Goal: Information Seeking & Learning: Check status

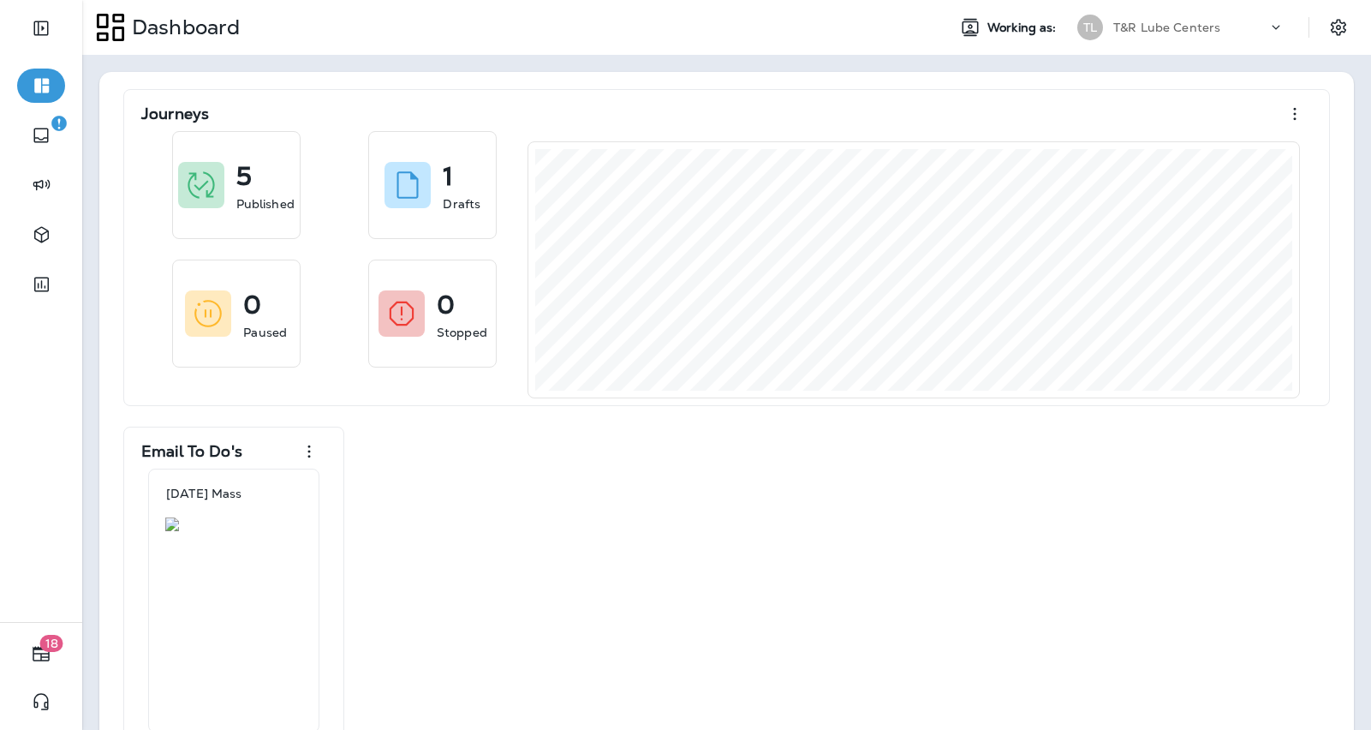
click at [1197, 27] on p "T&R Lube Centers" at bounding box center [1167, 28] width 107 height 14
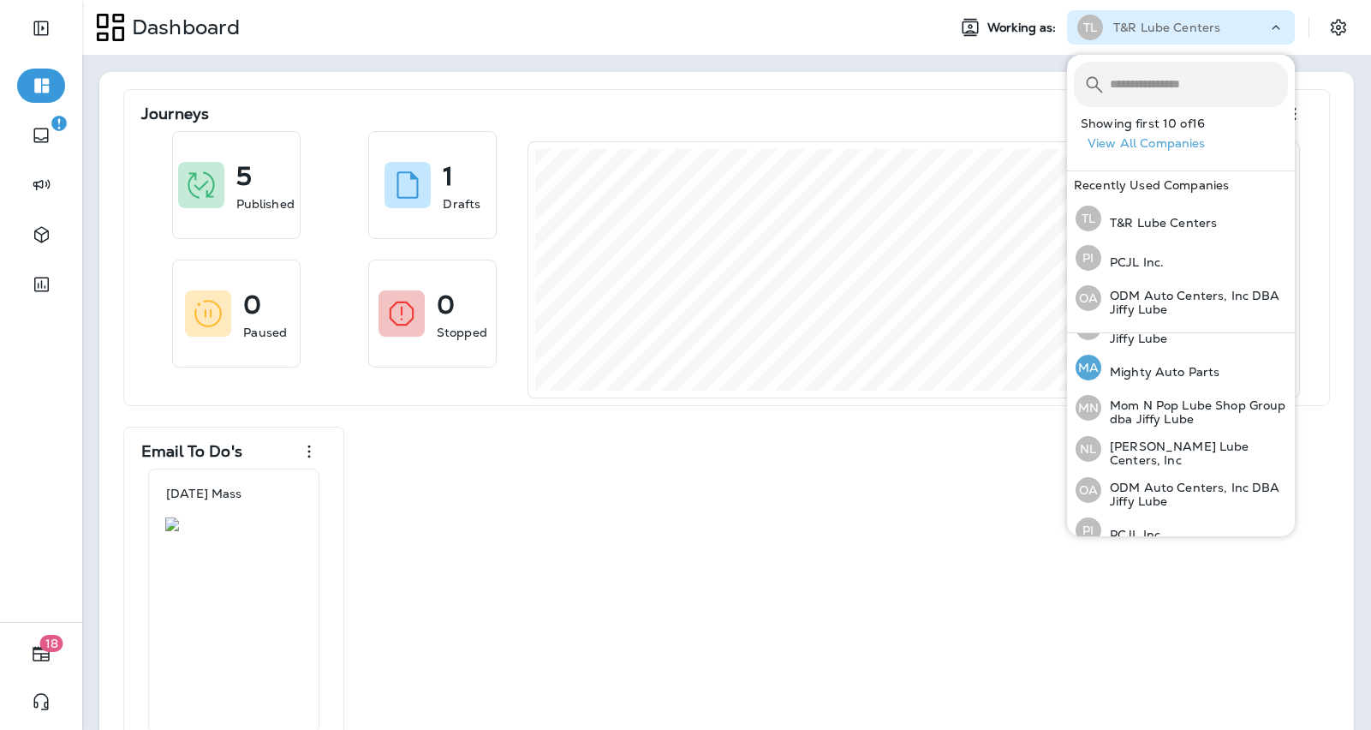
scroll to position [397, 0]
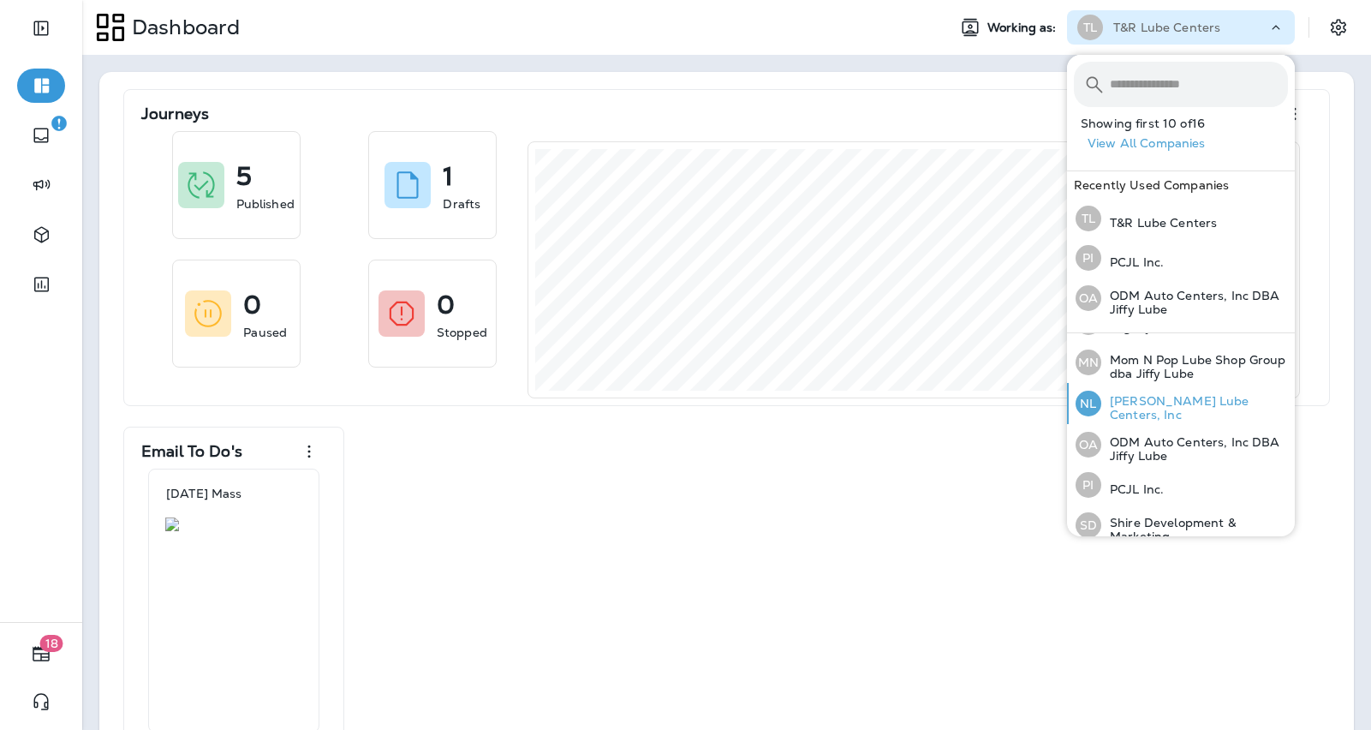
click at [1138, 412] on div "[PERSON_NAME] Lube Centers, Inc" at bounding box center [1182, 403] width 226 height 41
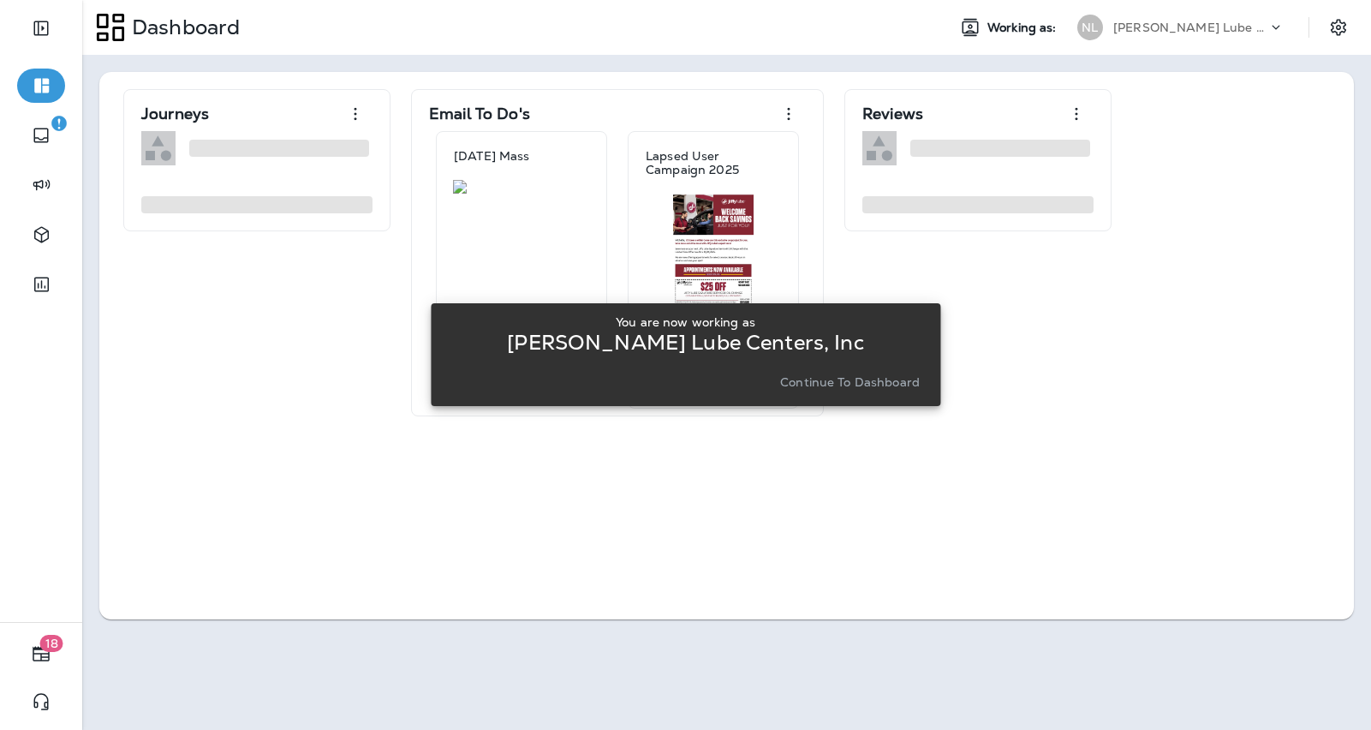
click at [873, 384] on p "Continue to Dashboard" at bounding box center [850, 382] width 140 height 14
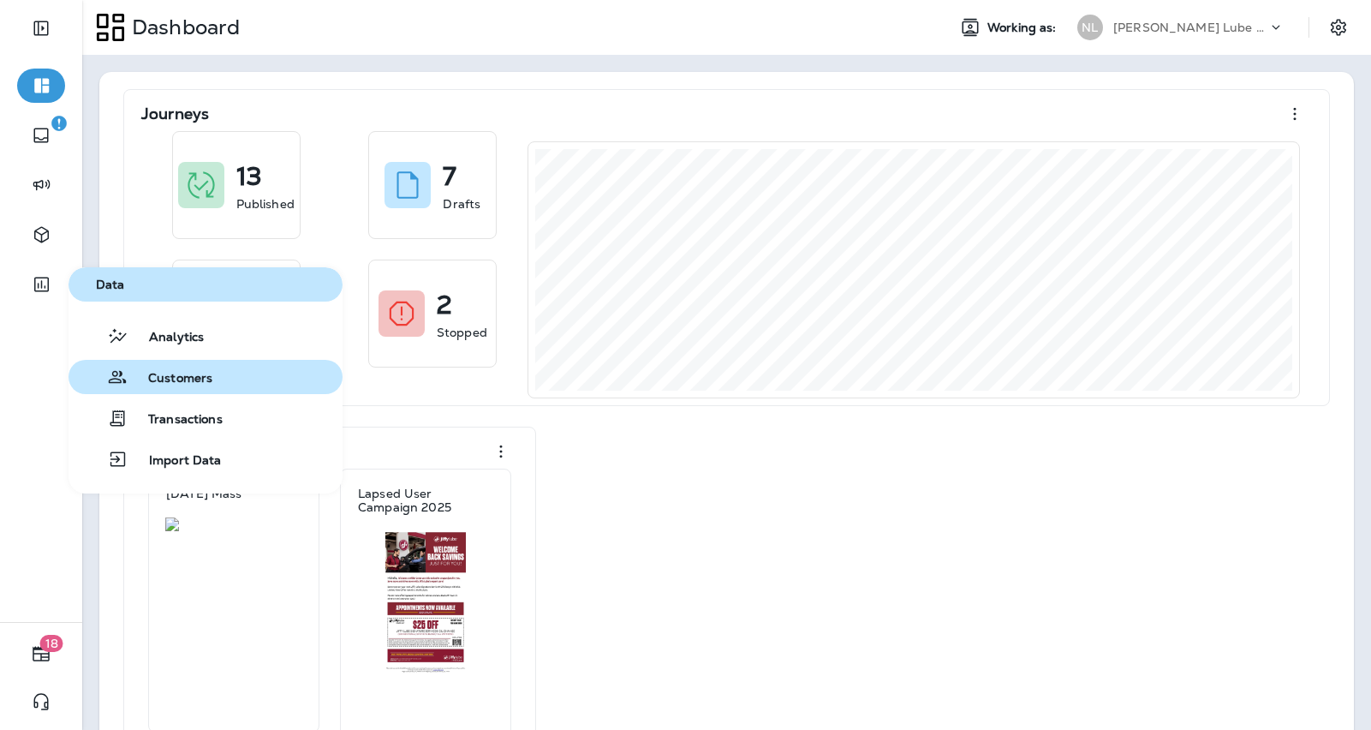
click at [162, 367] on div "Customers" at bounding box center [143, 377] width 137 height 21
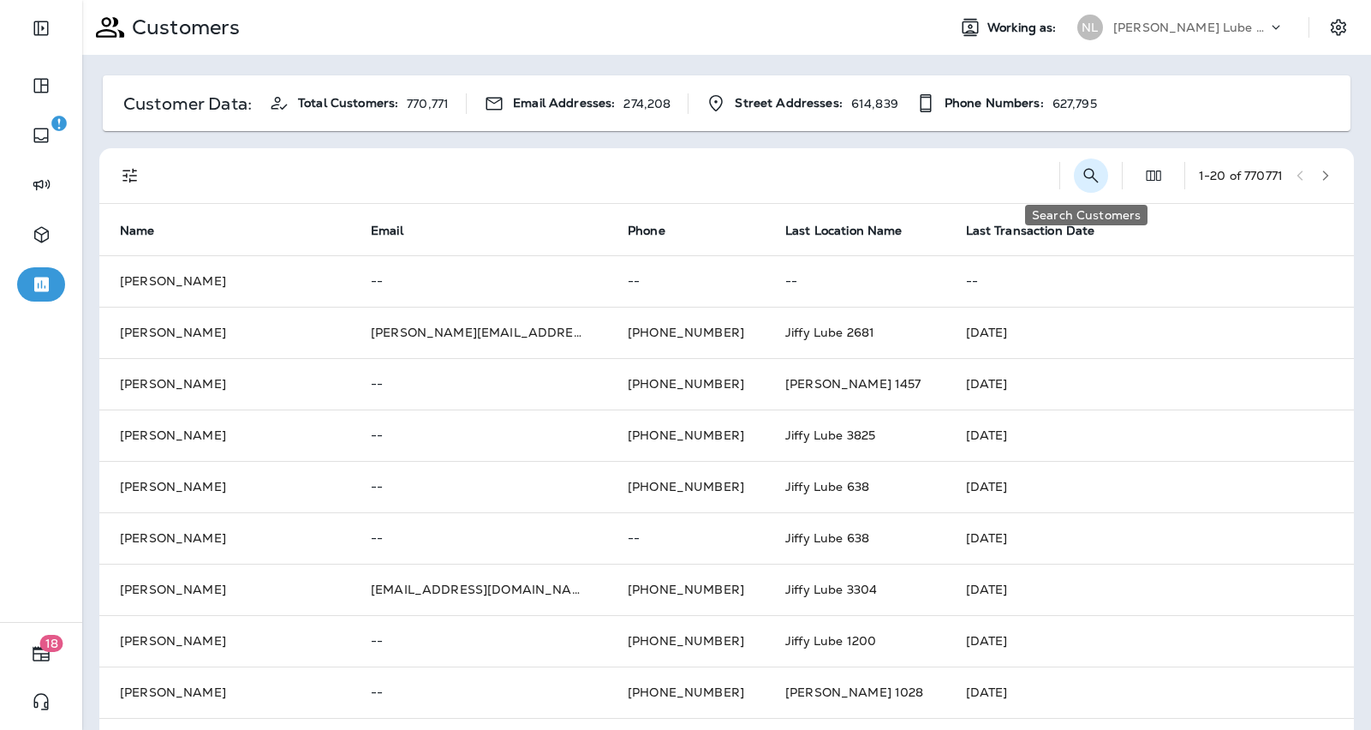
click at [1091, 176] on icon "Search Customers" at bounding box center [1091, 175] width 21 height 21
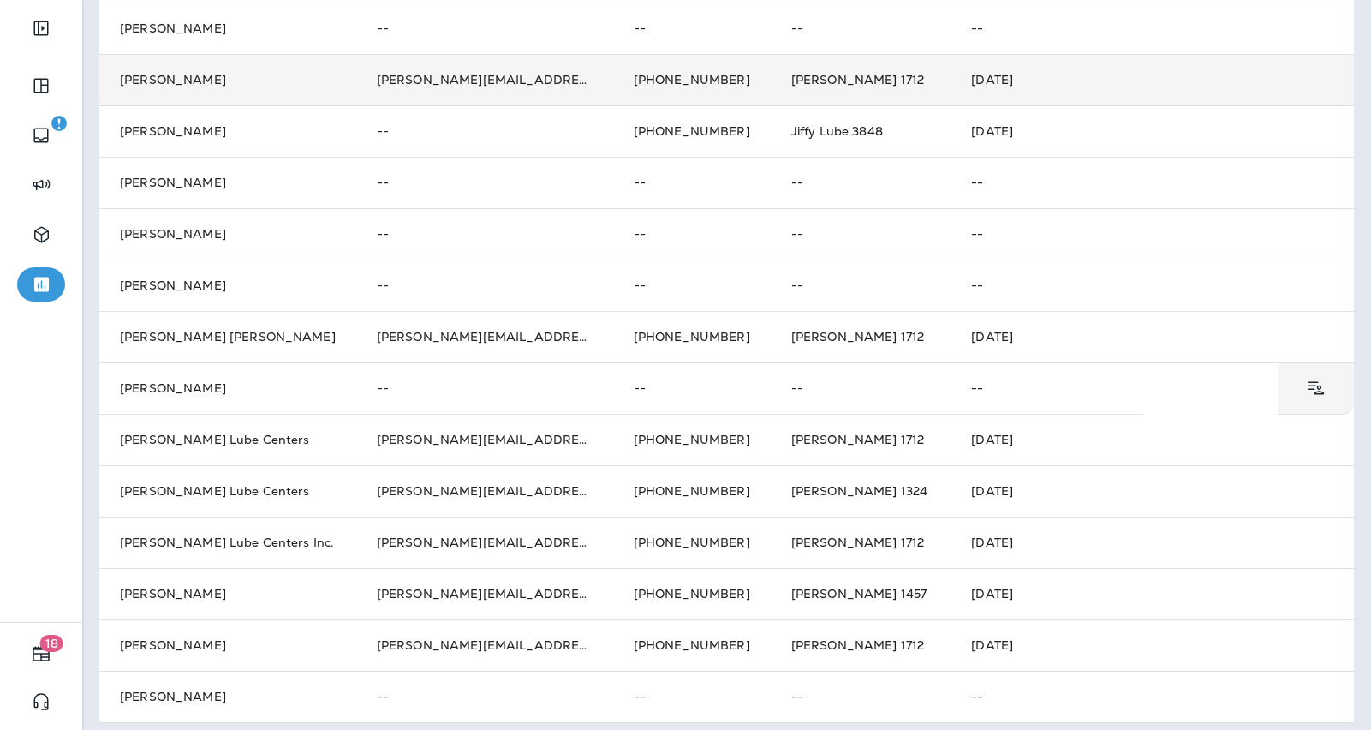
scroll to position [416, 0]
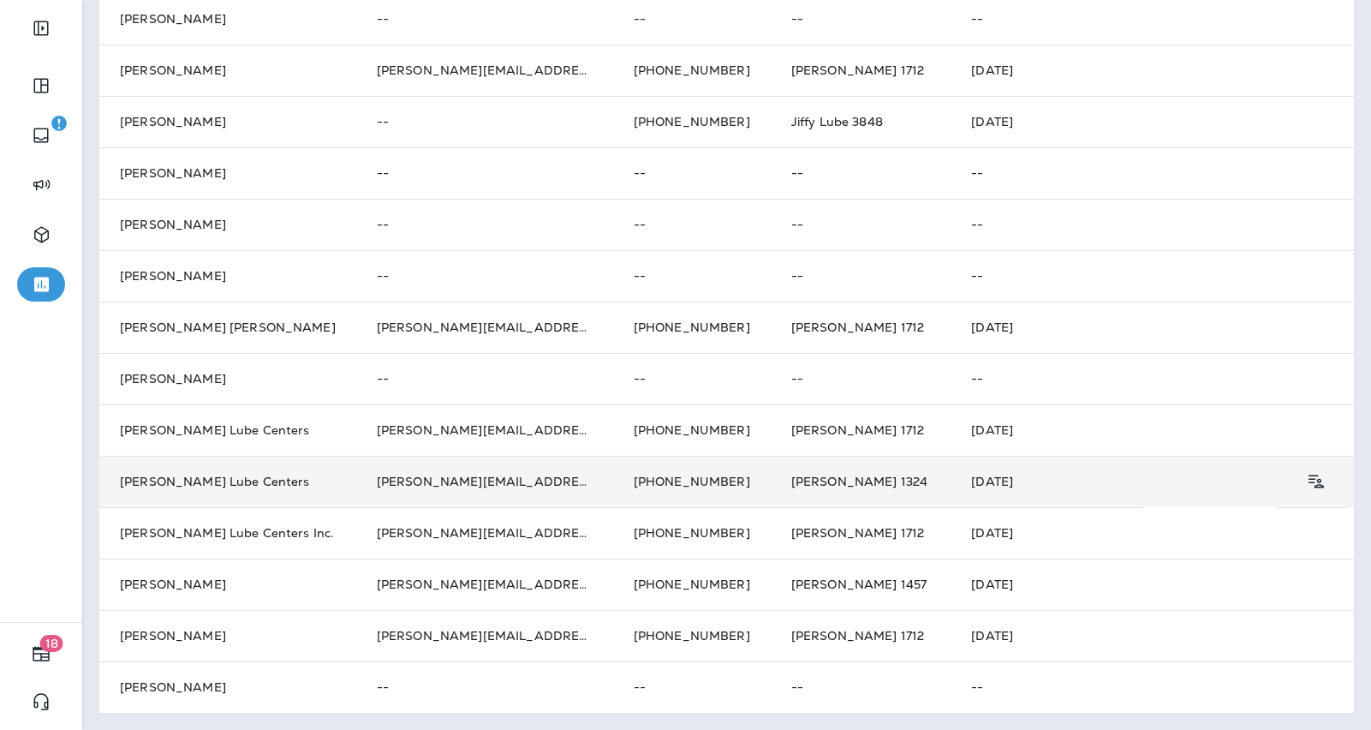
type input "**********"
click at [636, 505] on td "[PHONE_NUMBER]" at bounding box center [692, 481] width 158 height 51
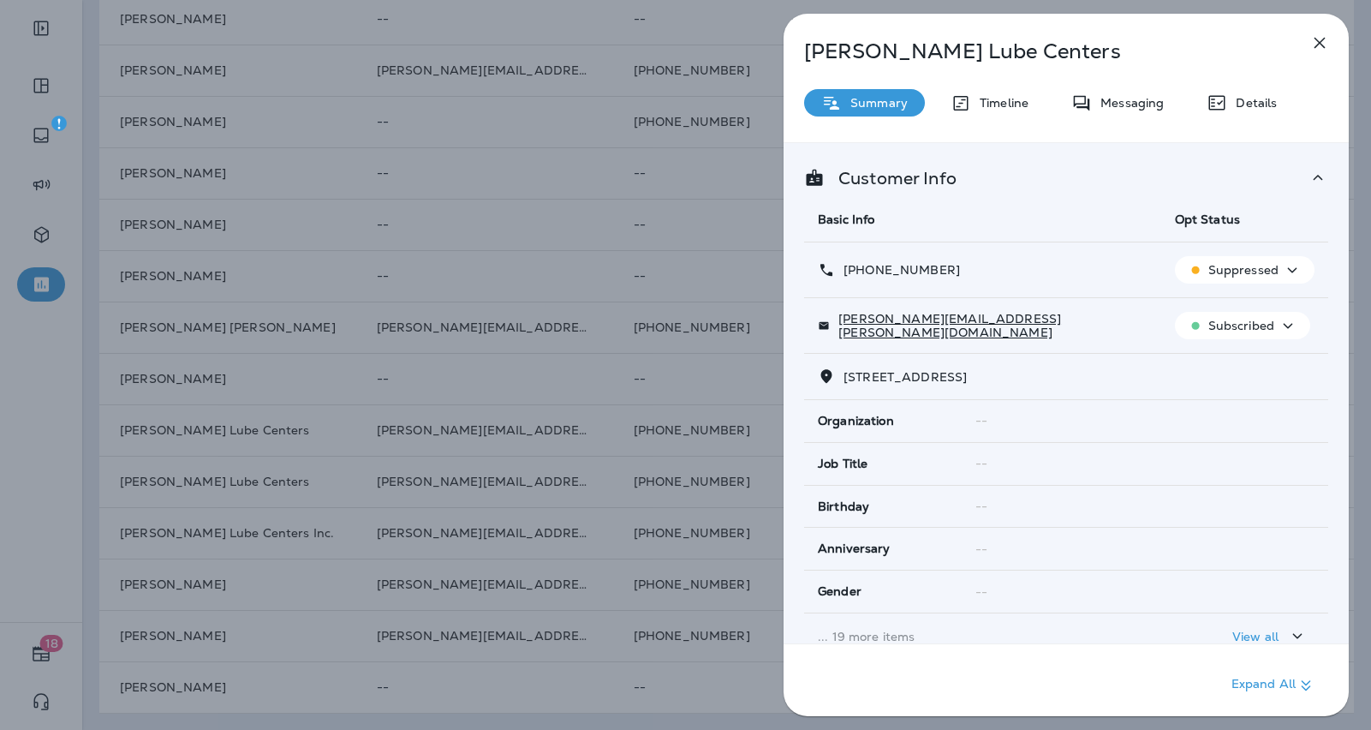
click at [980, 111] on div "Timeline" at bounding box center [990, 102] width 112 height 27
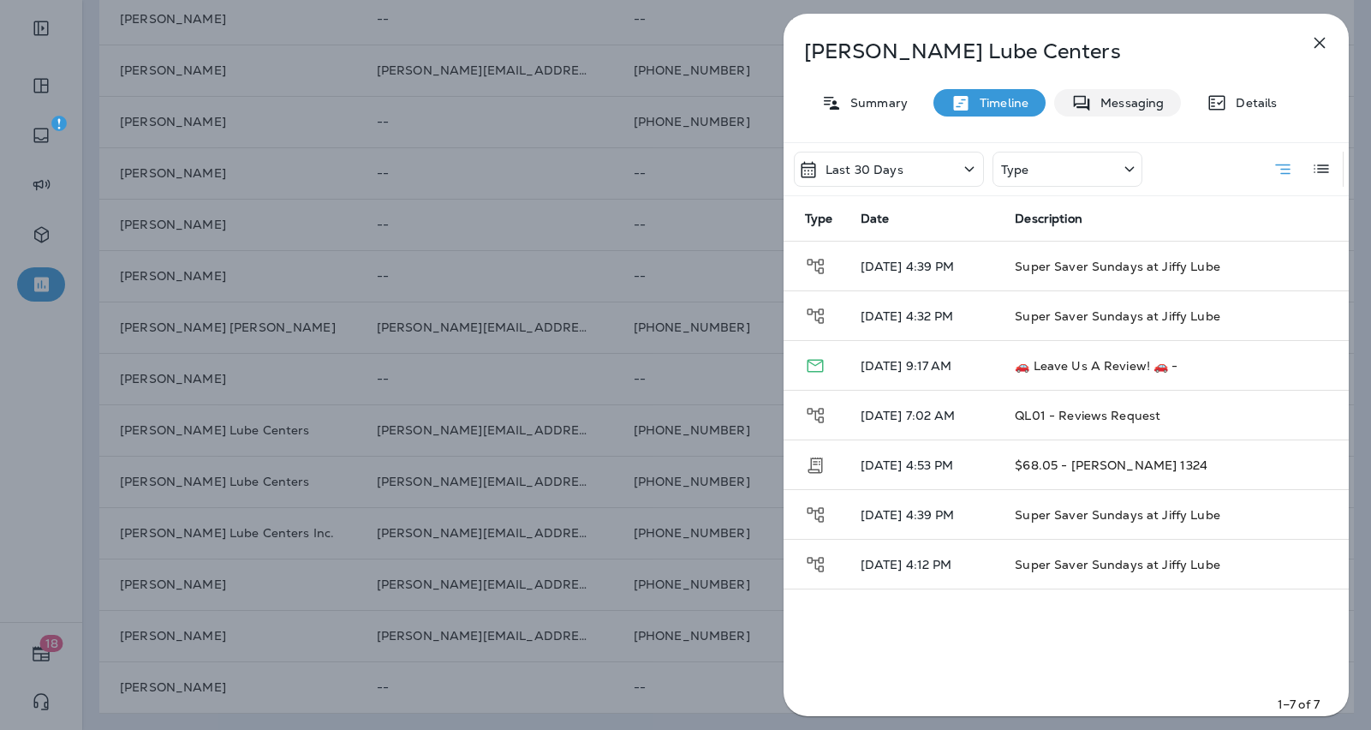
click at [1115, 93] on div "Messaging" at bounding box center [1118, 102] width 127 height 27
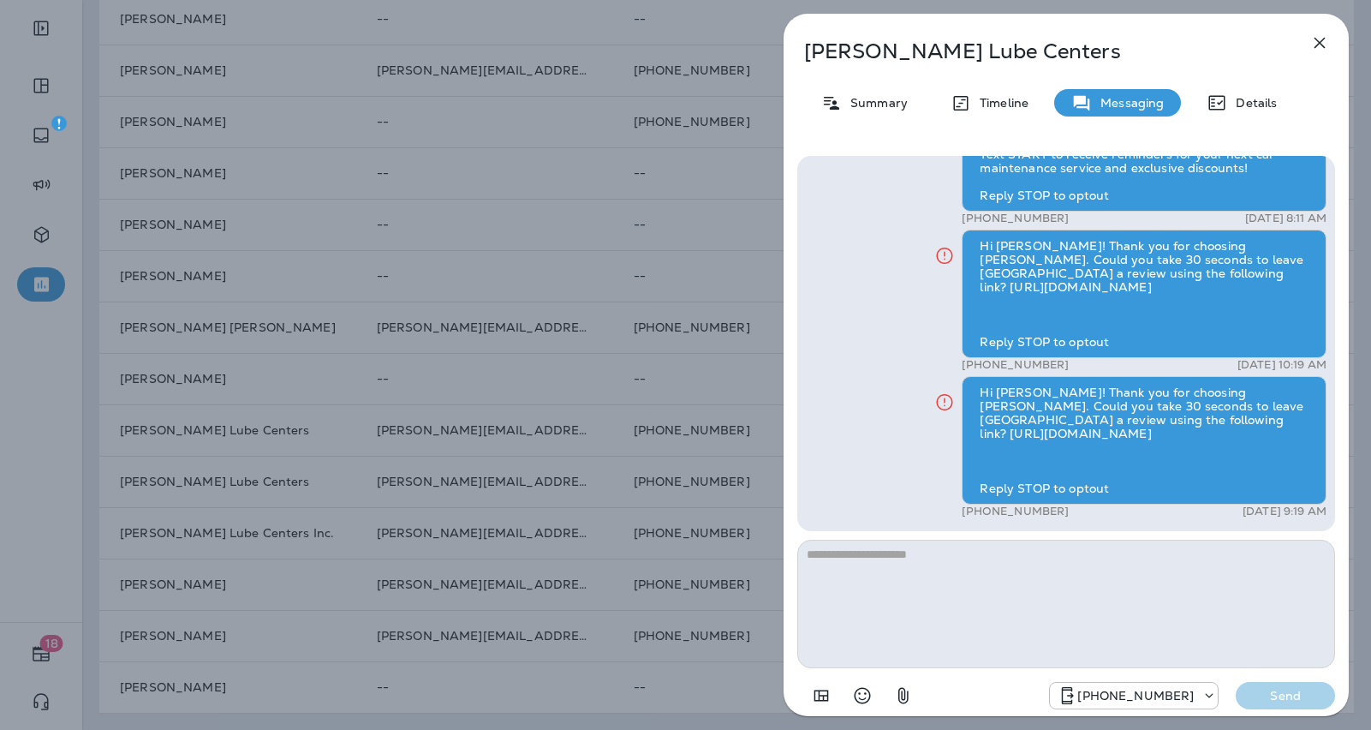
click at [1324, 45] on icon "button" at bounding box center [1320, 43] width 21 height 21
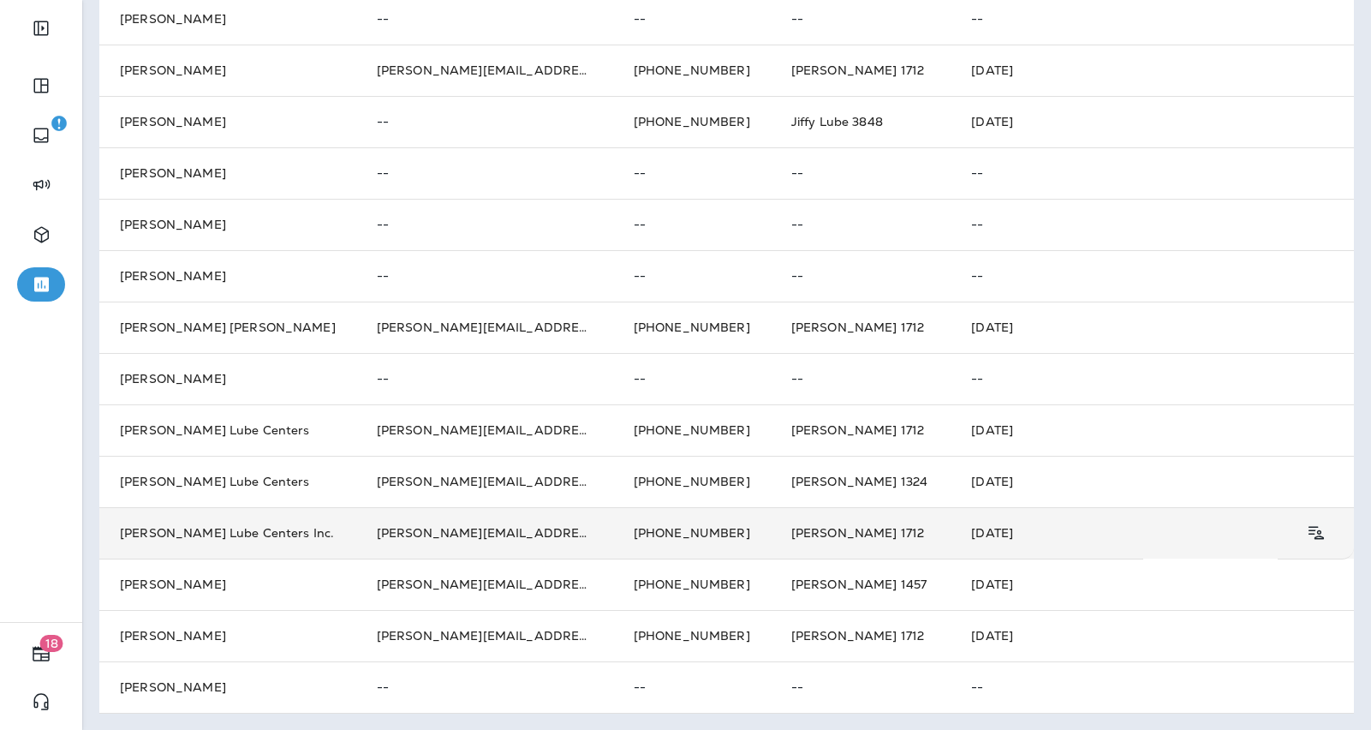
click at [365, 516] on td "[PERSON_NAME][EMAIL_ADDRESS][PERSON_NAME][DOMAIN_NAME]" at bounding box center [484, 532] width 257 height 51
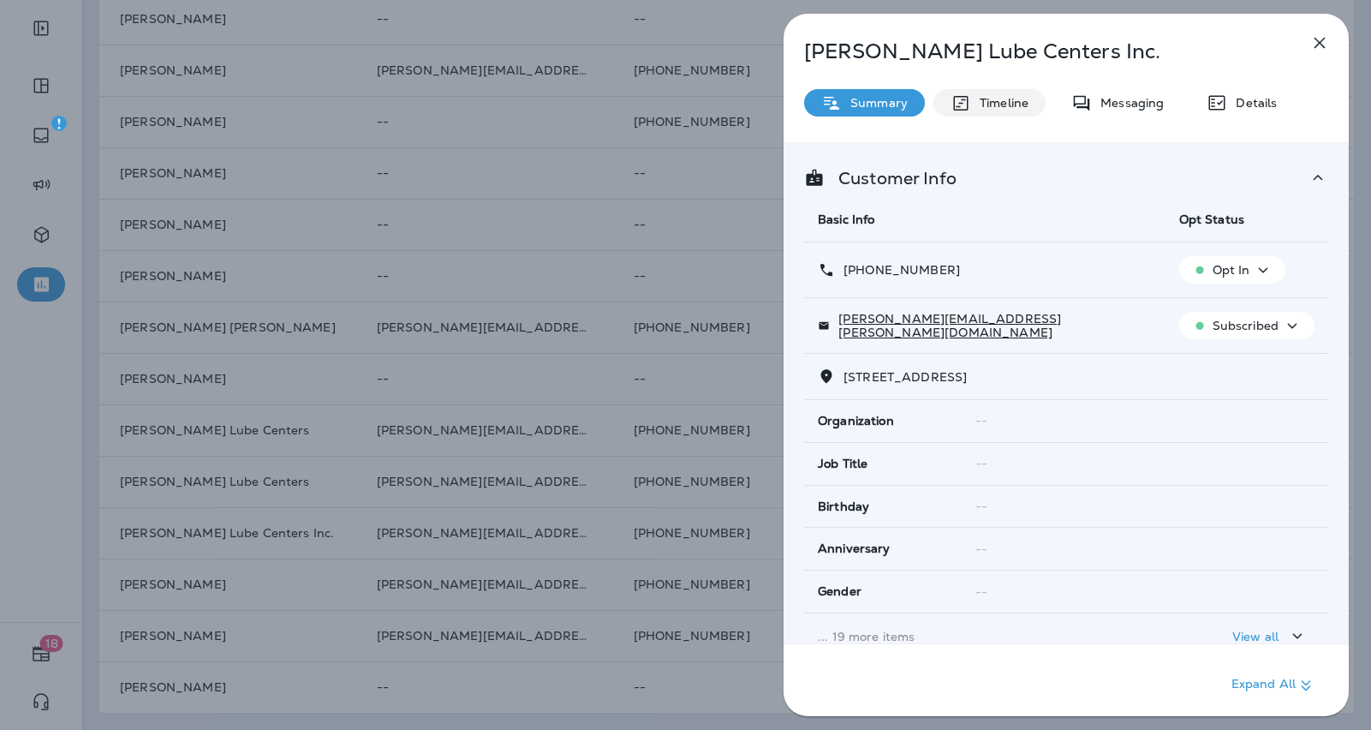
click at [977, 107] on p "Timeline" at bounding box center [999, 103] width 57 height 14
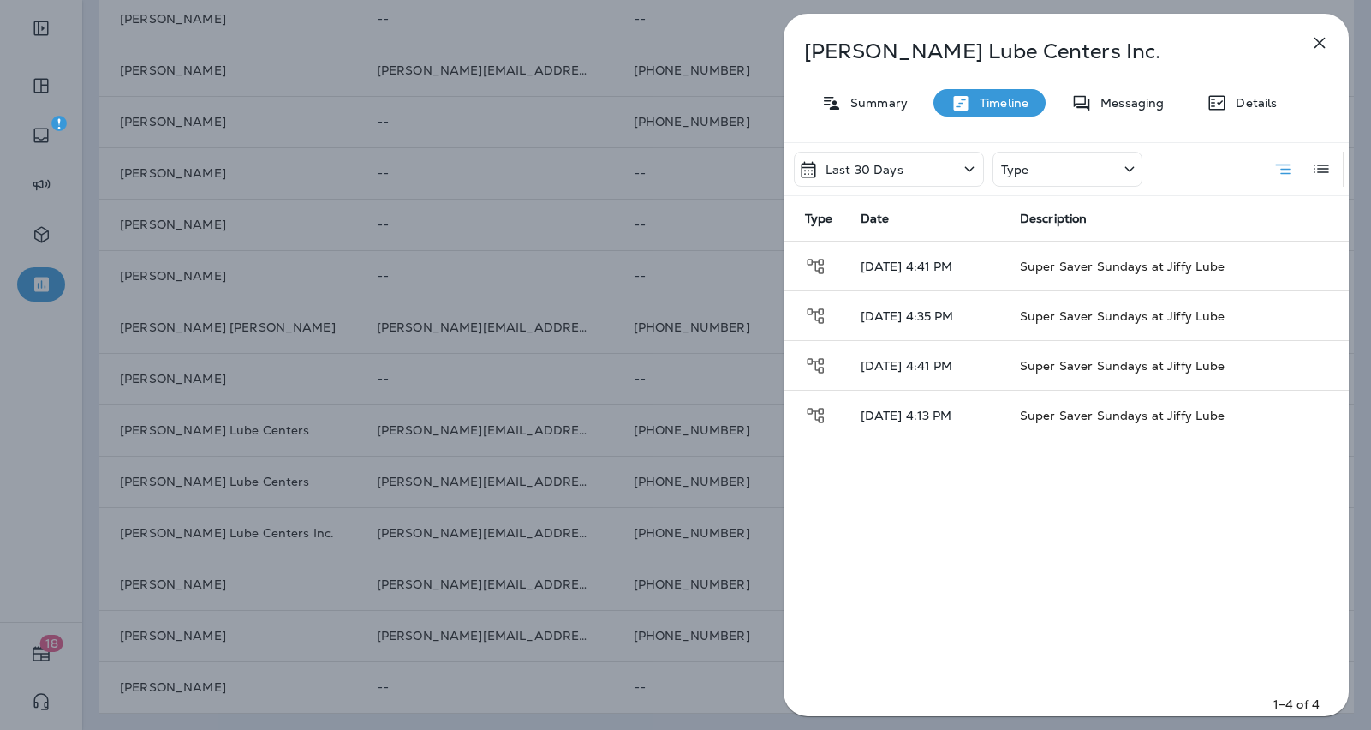
click at [1325, 44] on icon "button" at bounding box center [1320, 43] width 21 height 21
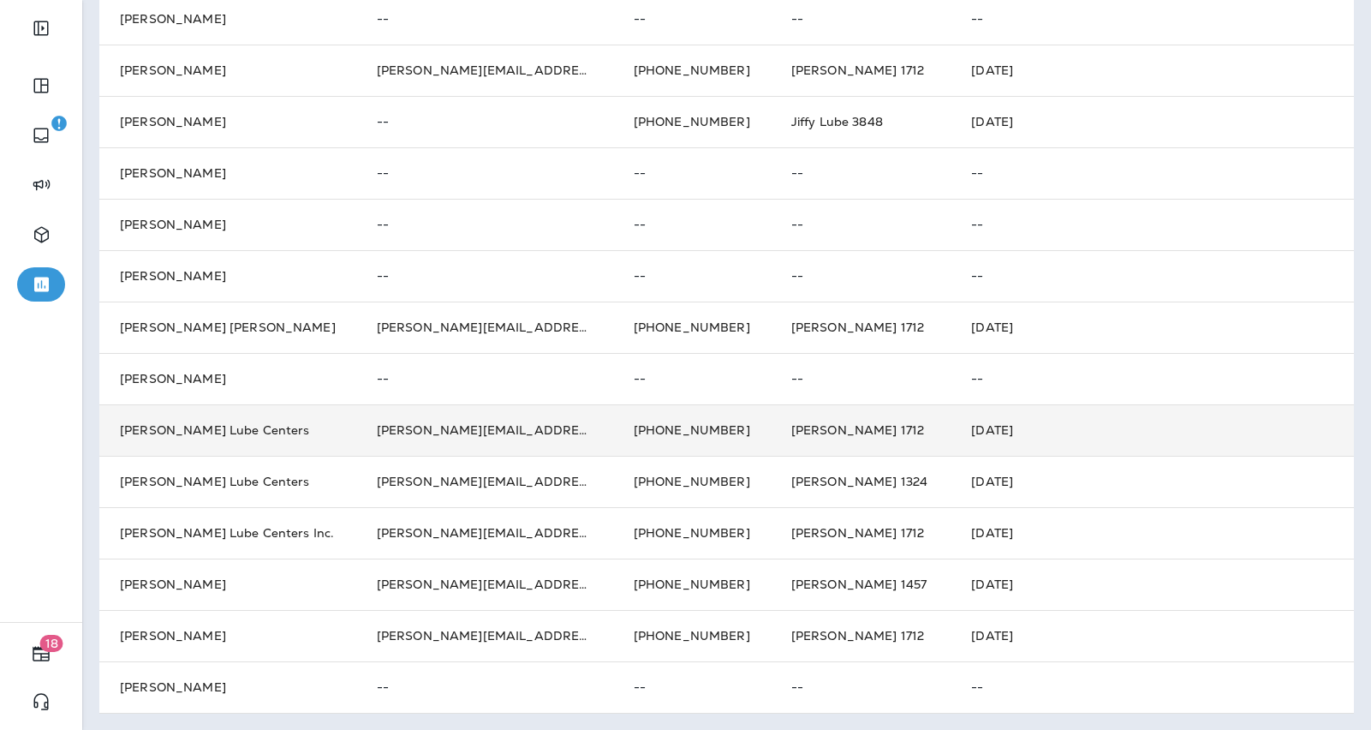
click at [646, 428] on td "[PHONE_NUMBER]" at bounding box center [692, 429] width 158 height 51
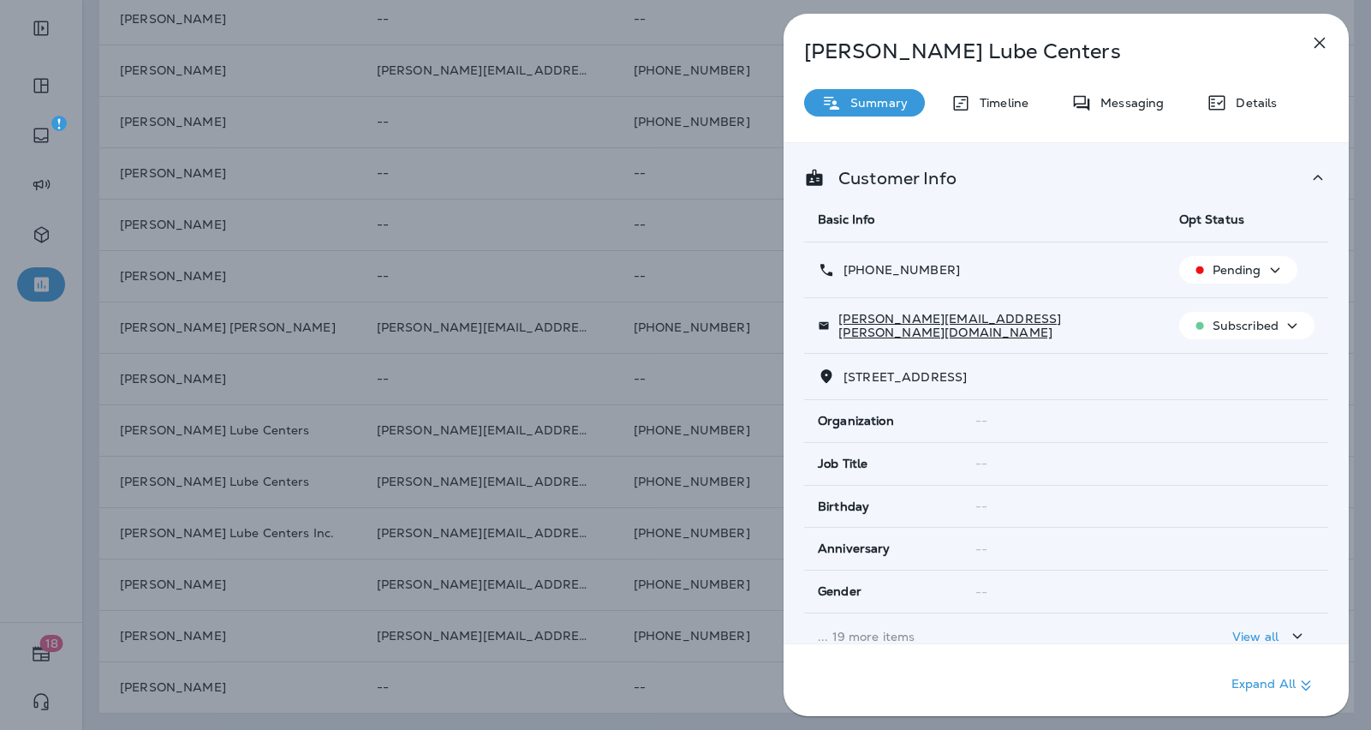
click at [1325, 39] on icon "button" at bounding box center [1320, 43] width 21 height 21
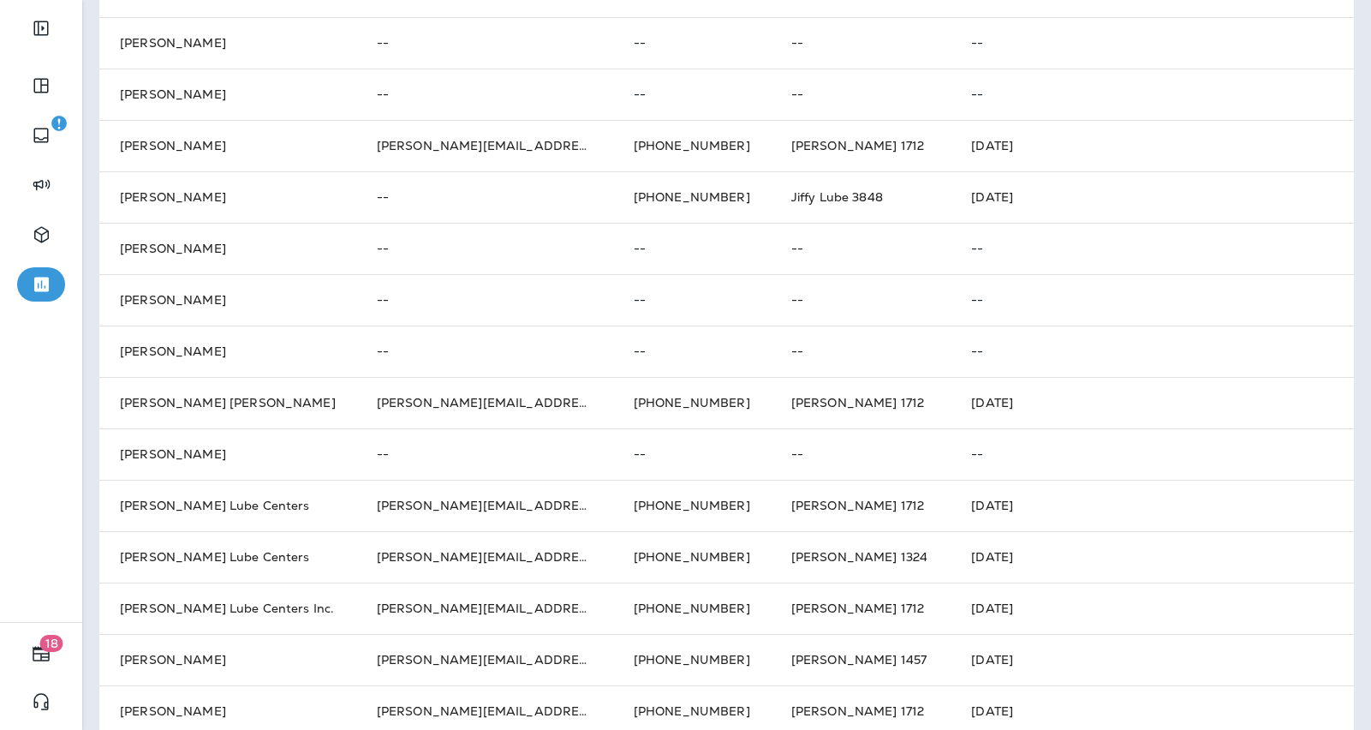
scroll to position [339, 0]
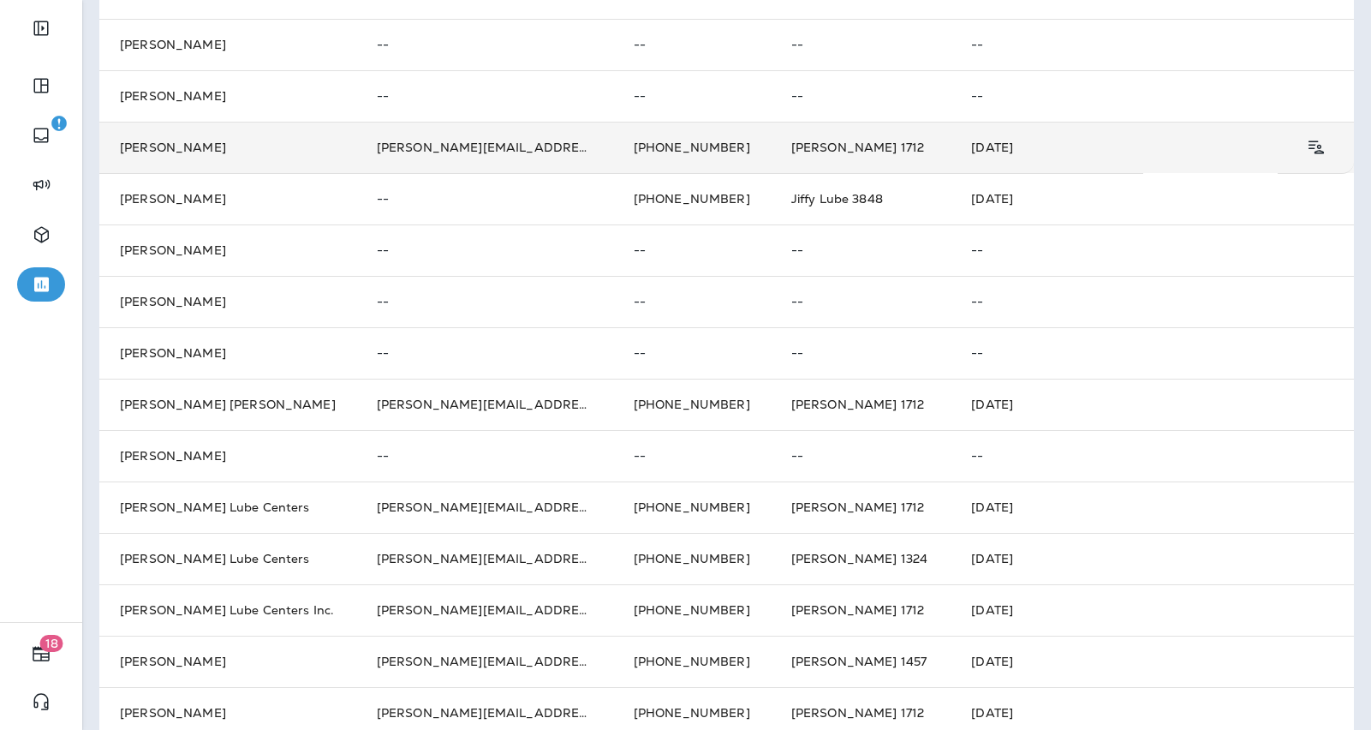
click at [424, 144] on td "[PERSON_NAME][EMAIL_ADDRESS][PERSON_NAME][DOMAIN_NAME]" at bounding box center [484, 147] width 257 height 51
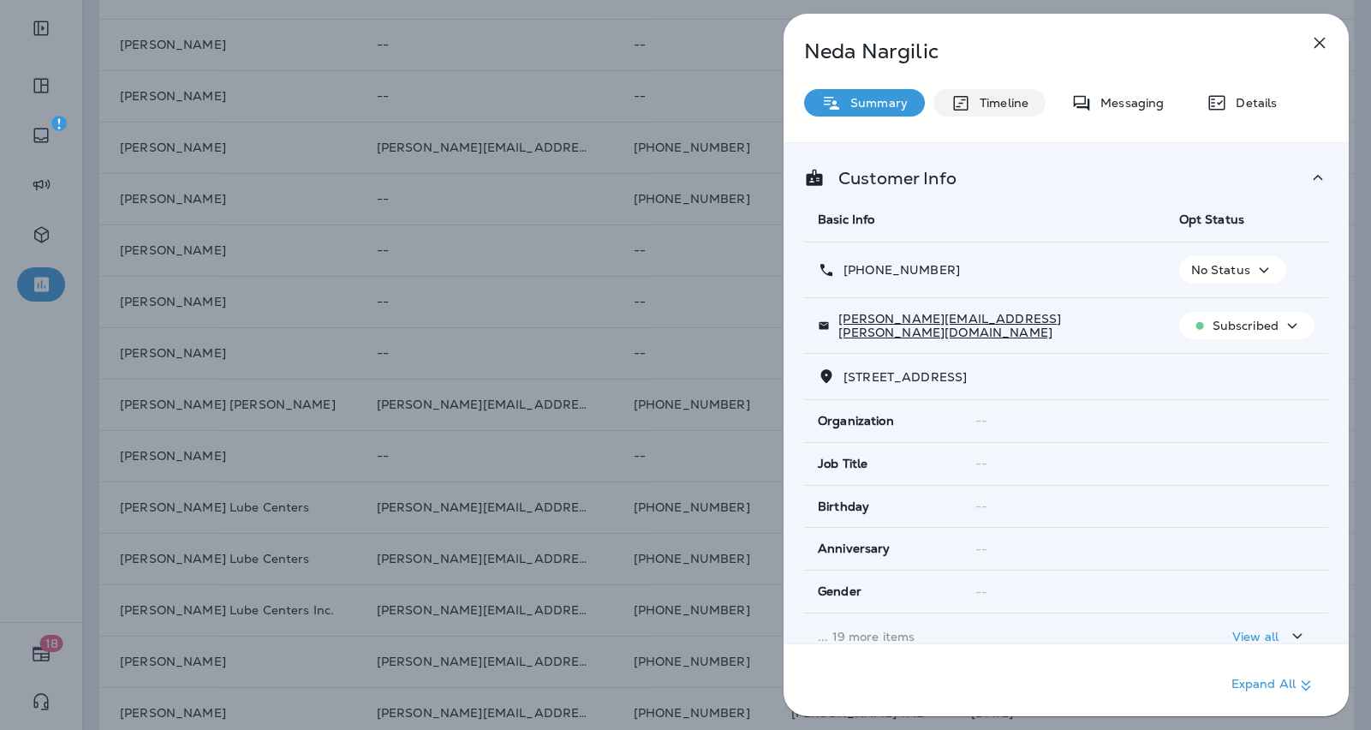
click at [1027, 96] on p "Timeline" at bounding box center [999, 103] width 57 height 14
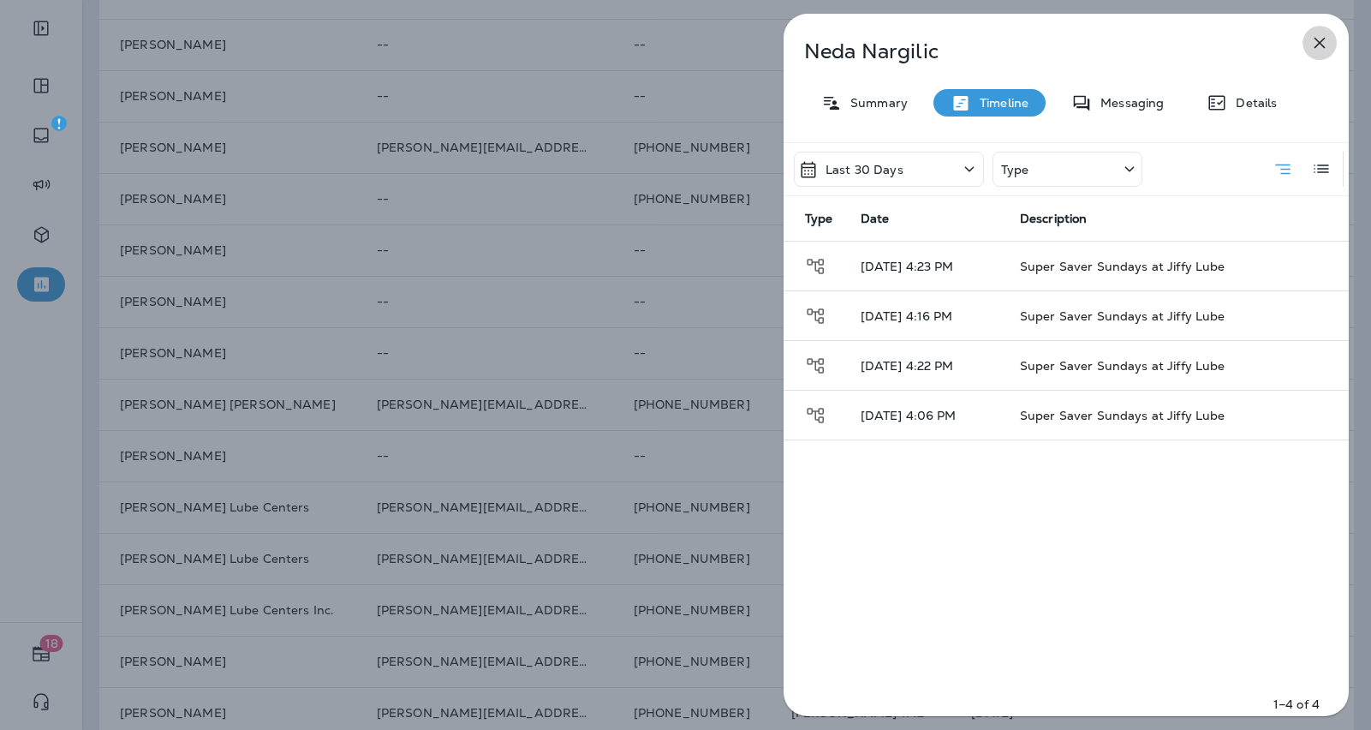
click at [1316, 48] on icon "button" at bounding box center [1320, 43] width 21 height 21
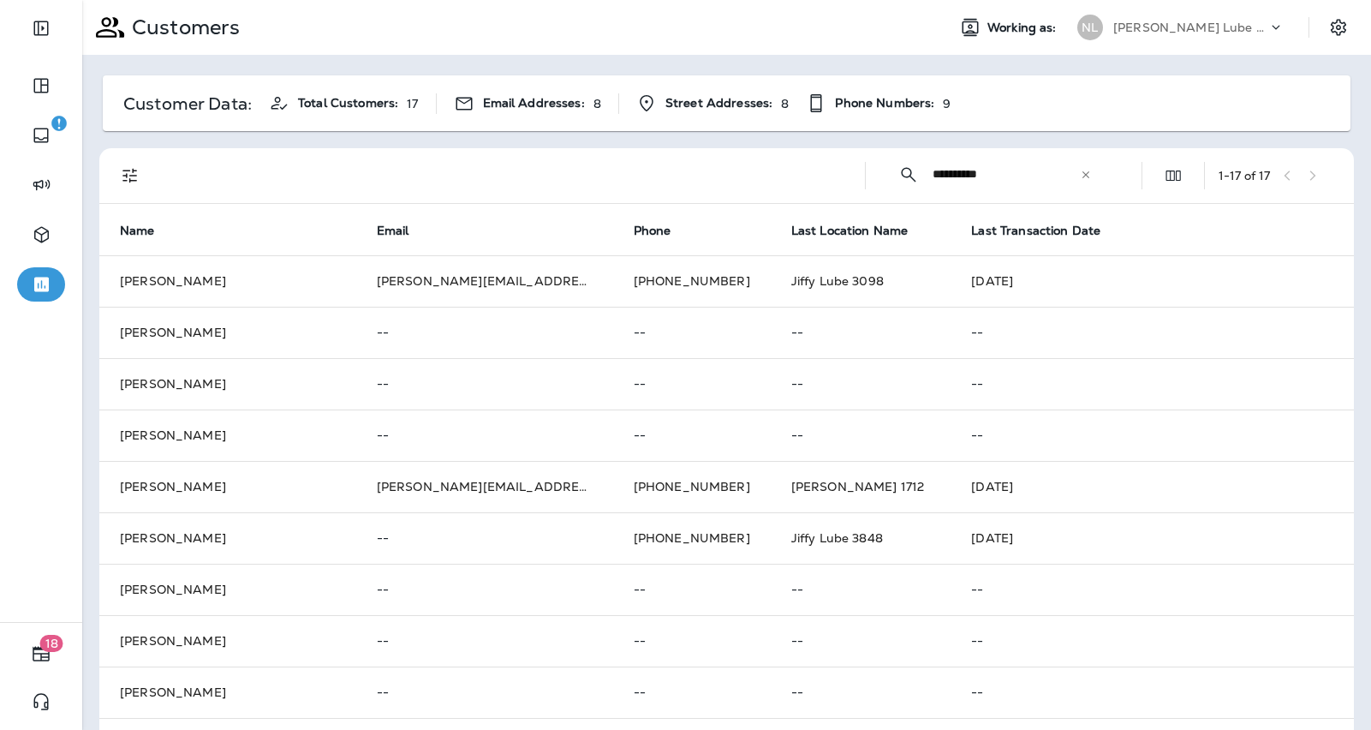
scroll to position [10, 0]
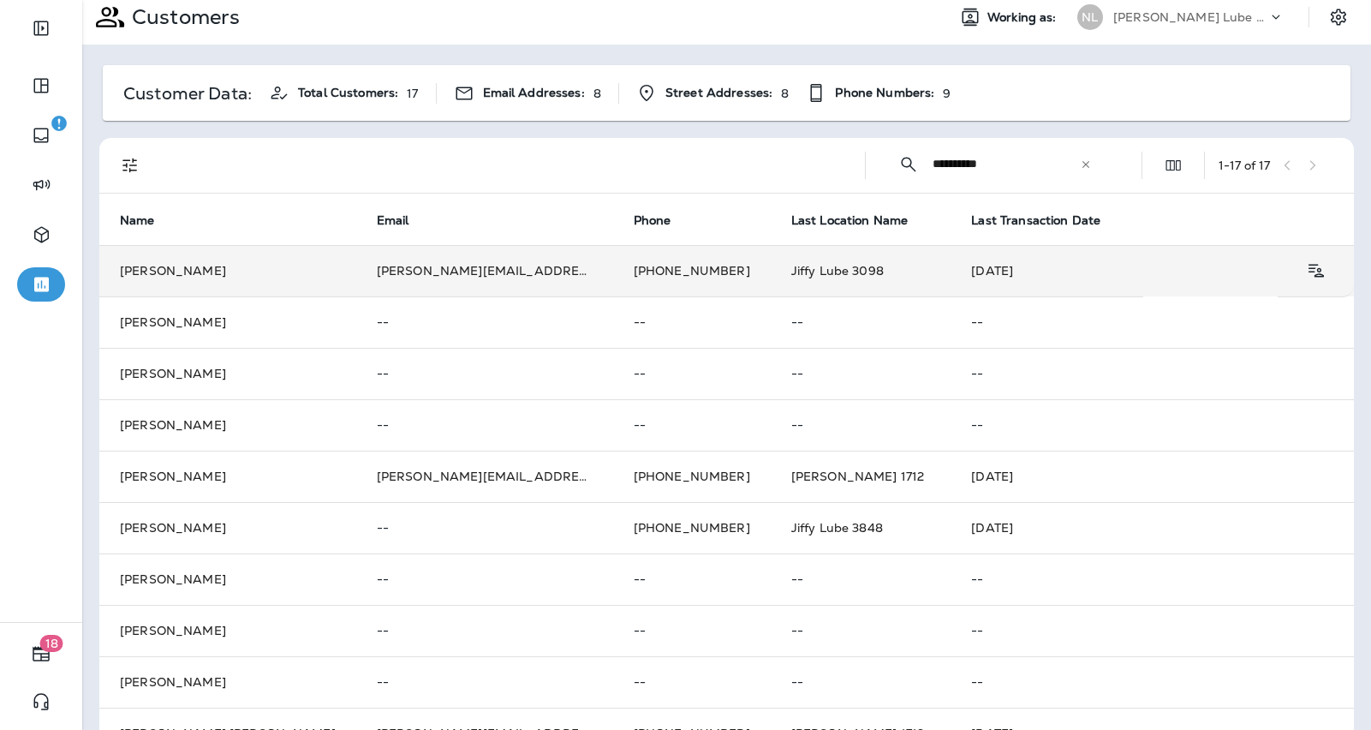
click at [642, 259] on td "[PHONE_NUMBER]" at bounding box center [692, 270] width 158 height 51
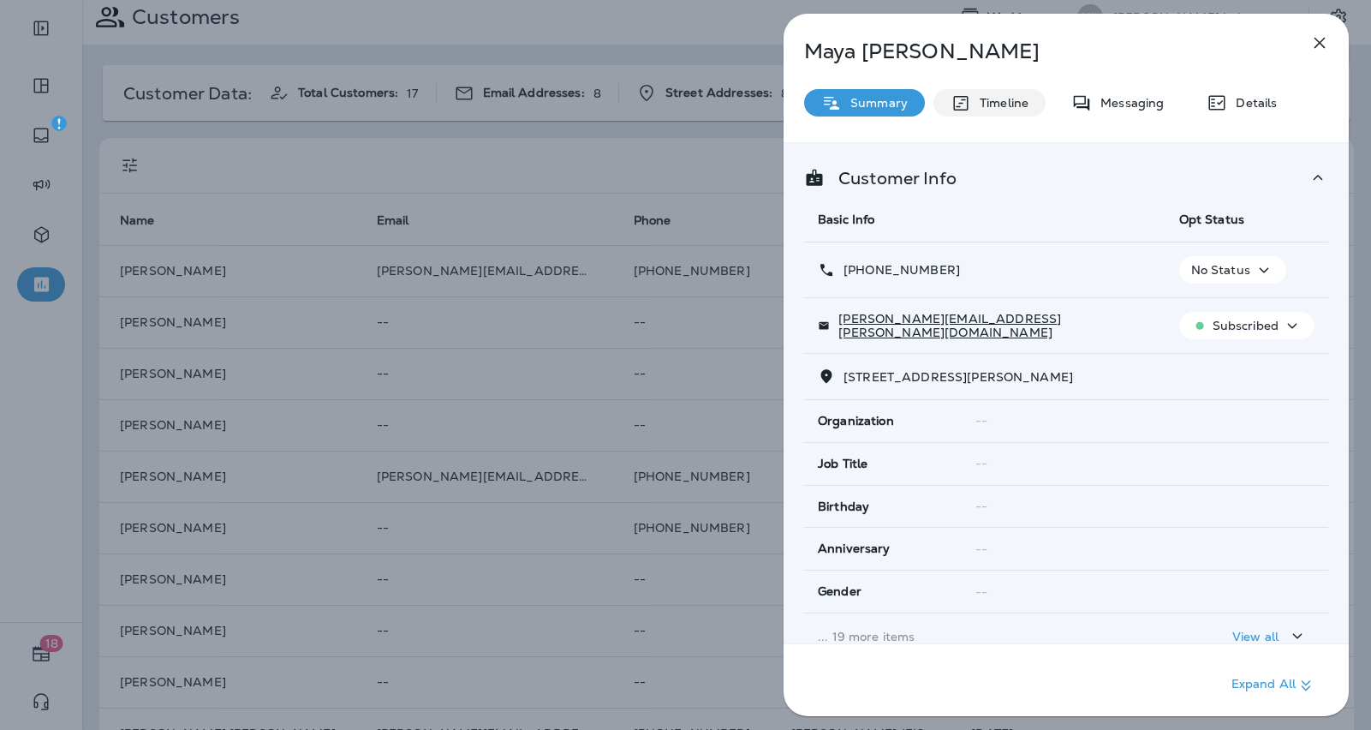
click at [1023, 109] on p "Timeline" at bounding box center [999, 103] width 57 height 14
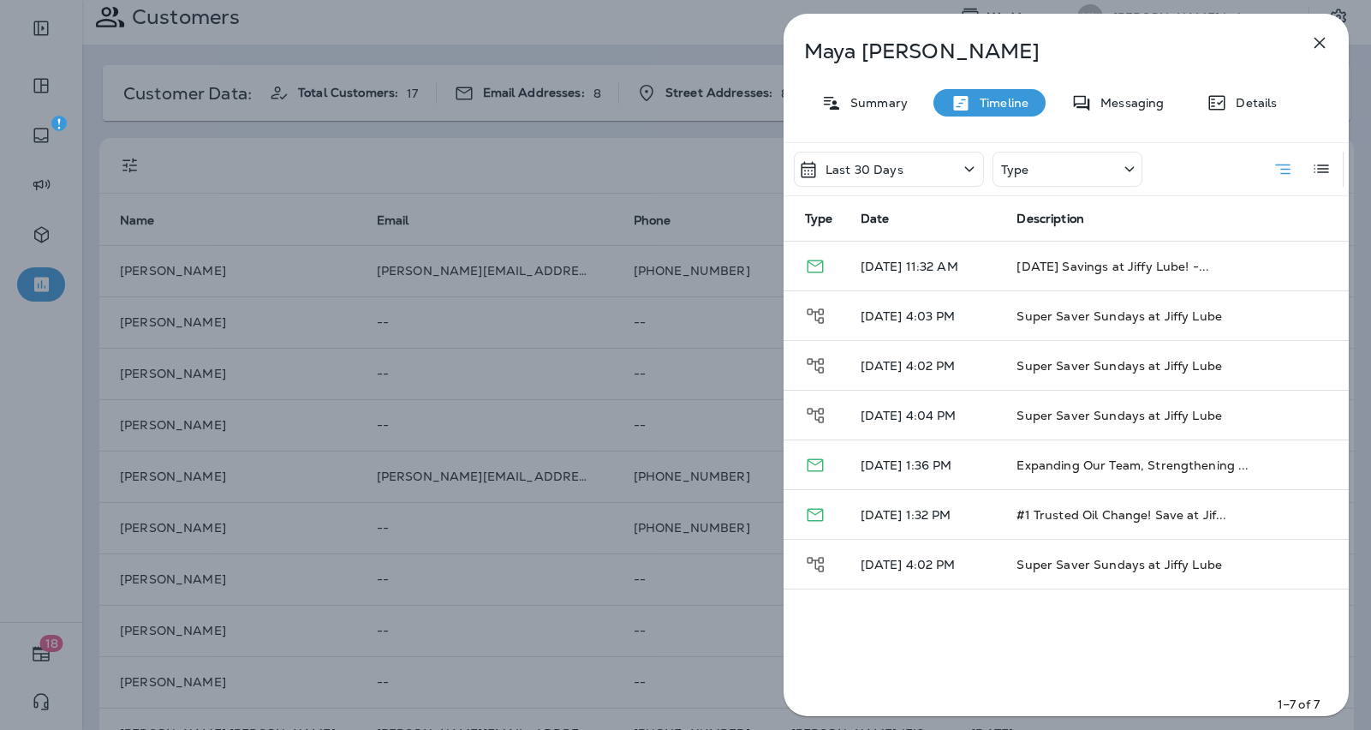
click at [1317, 42] on icon "button" at bounding box center [1320, 43] width 21 height 21
